Goal: Task Accomplishment & Management: Use online tool/utility

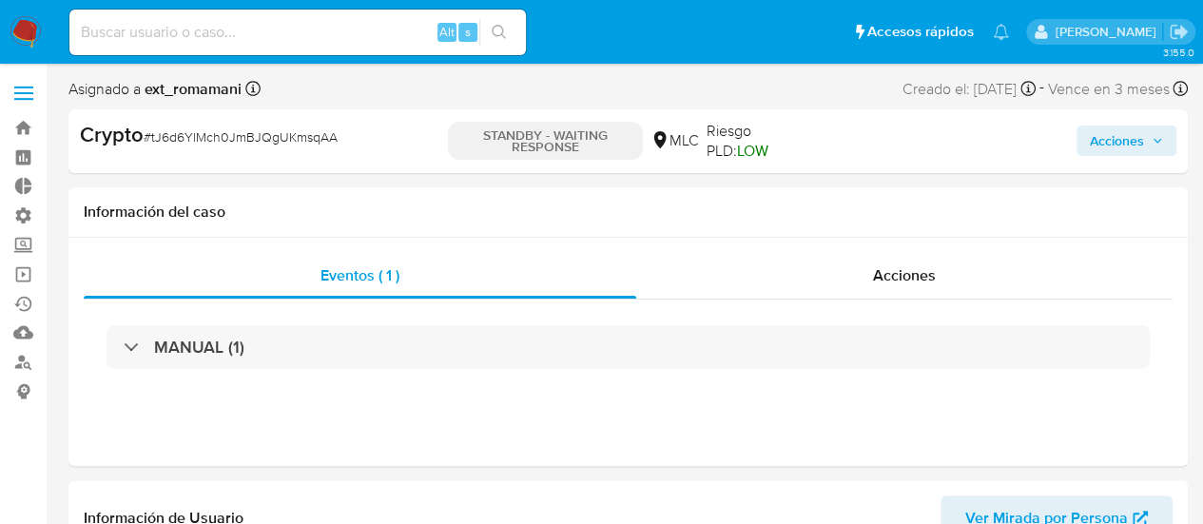
scroll to position [803, 0]
select select "10"
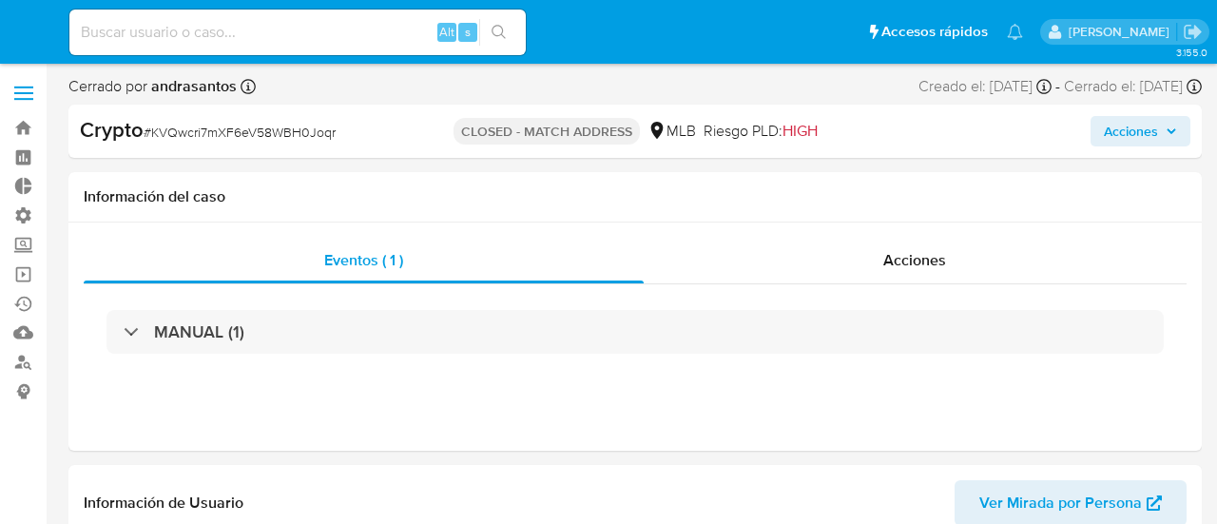
select select "10"
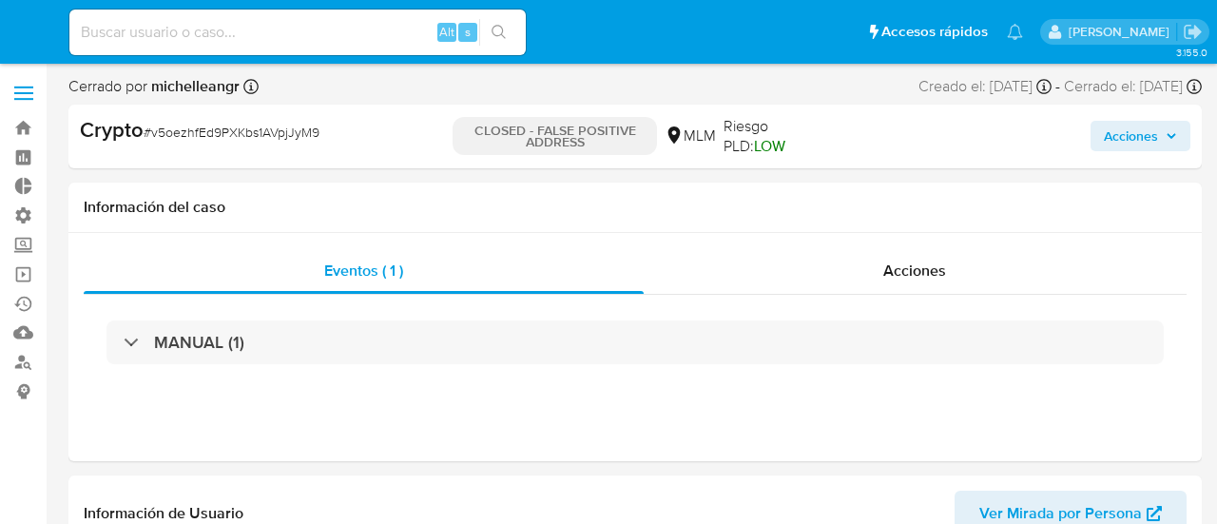
select select "10"
